Goal: Task Accomplishment & Management: Manage account settings

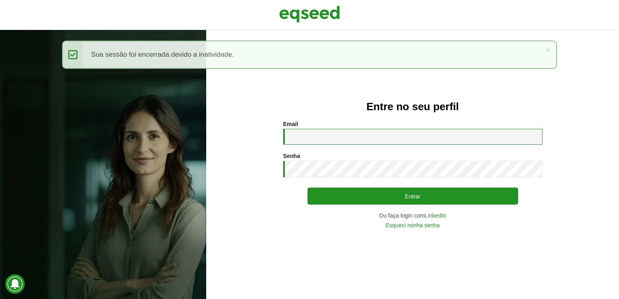
click at [396, 142] on input "Email *" at bounding box center [412, 137] width 259 height 16
type input "**********"
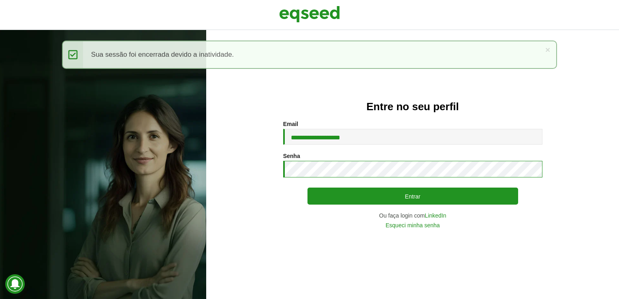
click at [307, 187] on button "Entrar" at bounding box center [412, 195] width 211 height 17
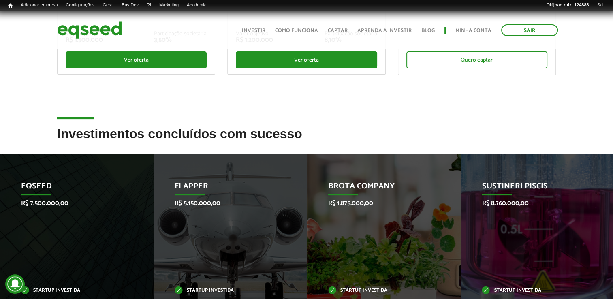
scroll to position [283, 0]
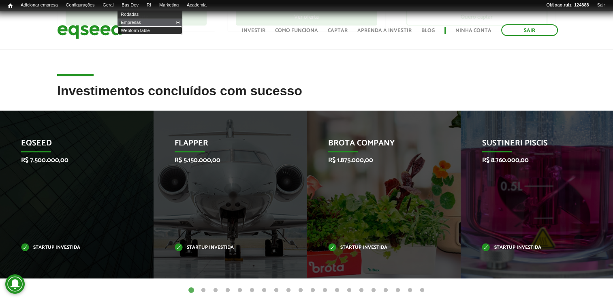
click at [140, 30] on link "Webform table" at bounding box center [149, 30] width 65 height 8
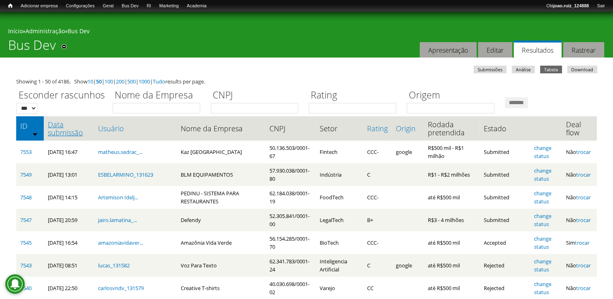
click at [55, 127] on link "Data submissão" at bounding box center [69, 128] width 42 height 16
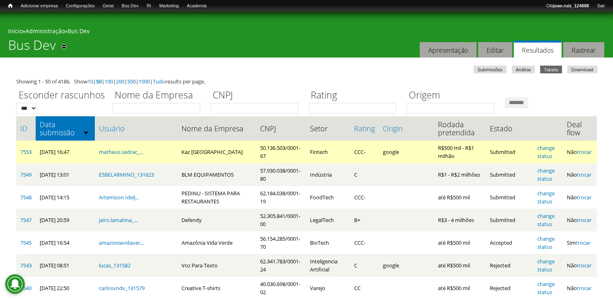
scroll to position [81, 0]
